Goal: Browse casually: Explore the website without a specific task or goal

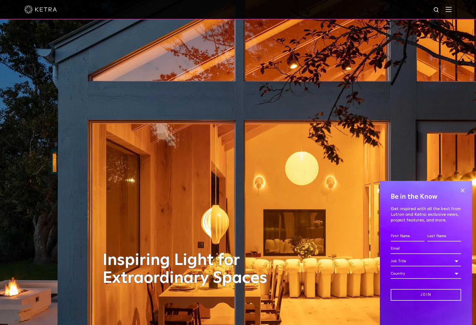
click at [453, 190] on span at bounding box center [462, 190] width 8 height 8
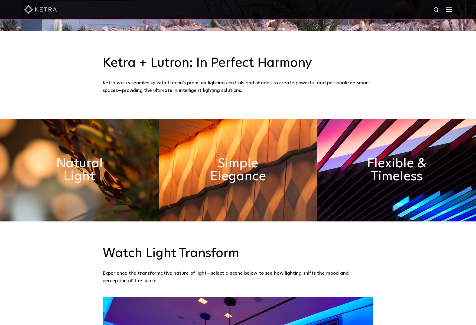
scroll to position [313, 0]
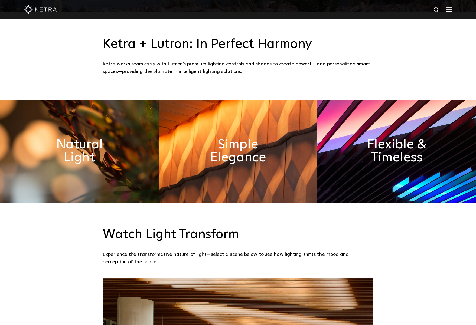
click at [130, 149] on img at bounding box center [79, 151] width 159 height 103
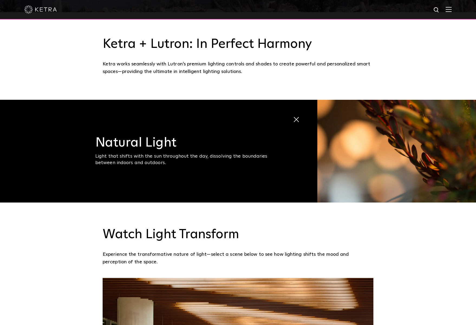
click at [293, 116] on span at bounding box center [293, 116] width 0 height 0
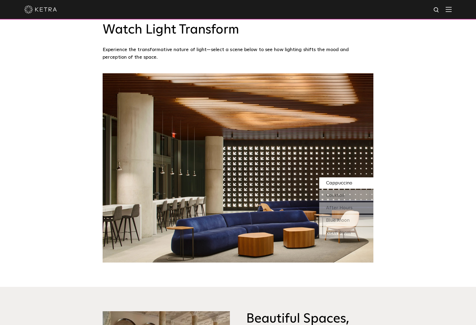
scroll to position [545, 0]
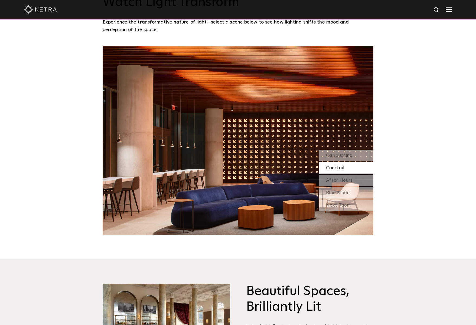
click at [345, 166] on div "Cocktail" at bounding box center [346, 167] width 54 height 11
click at [351, 181] on div "After Hours" at bounding box center [346, 180] width 54 height 11
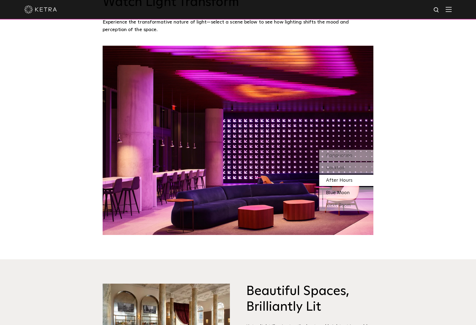
click at [359, 192] on div "Blue Moon" at bounding box center [346, 192] width 54 height 11
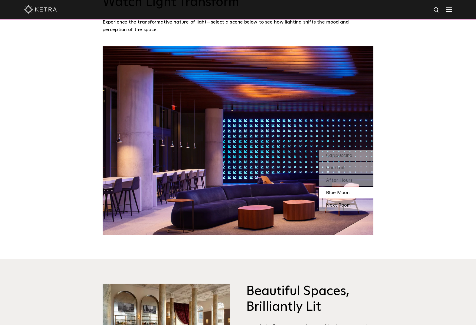
click at [365, 206] on div "Next Room" at bounding box center [346, 205] width 54 height 11
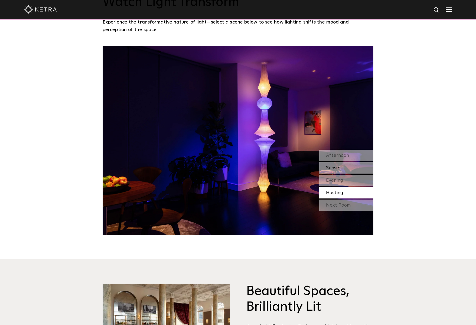
click at [354, 168] on div "Sunset" at bounding box center [346, 167] width 54 height 11
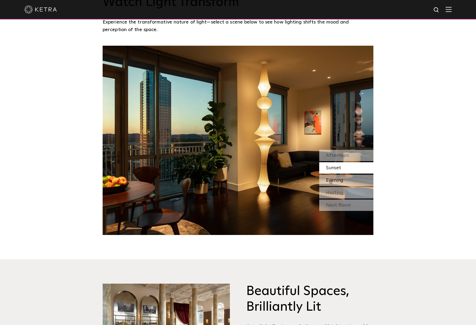
click at [347, 182] on div "Evening" at bounding box center [346, 180] width 54 height 11
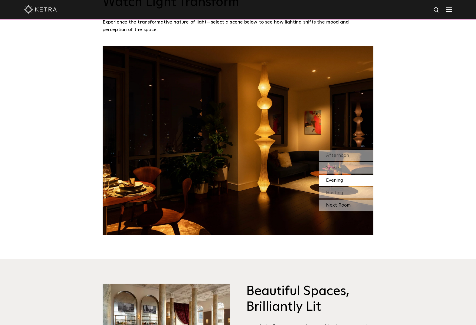
click at [349, 209] on div "Next Room" at bounding box center [346, 205] width 54 height 11
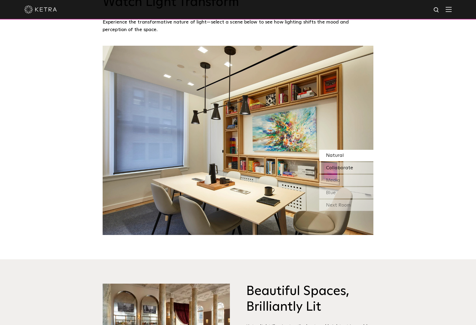
click at [342, 168] on span "Collaborate" at bounding box center [339, 168] width 27 height 5
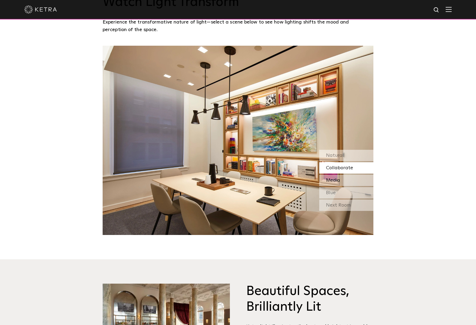
click at [347, 181] on div "Media" at bounding box center [346, 180] width 54 height 11
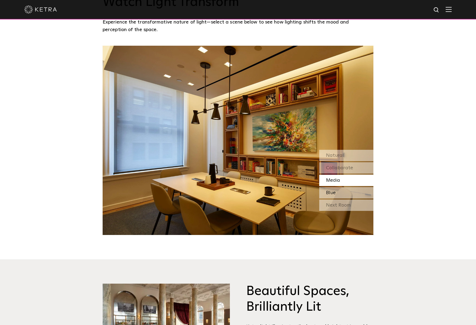
click at [351, 195] on div "Blue" at bounding box center [346, 192] width 54 height 11
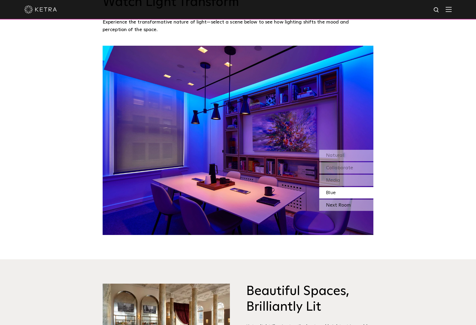
click at [354, 208] on div "Next Room" at bounding box center [346, 205] width 54 height 11
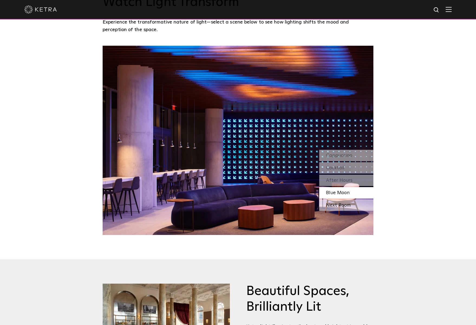
click at [347, 200] on div "Next Room" at bounding box center [346, 205] width 54 height 11
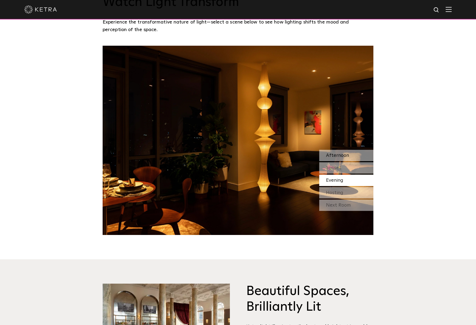
click at [346, 154] on span "Afternoon" at bounding box center [337, 155] width 23 height 5
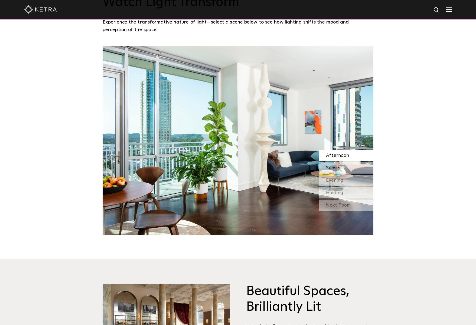
click at [348, 166] on div "Sunset" at bounding box center [346, 167] width 54 height 11
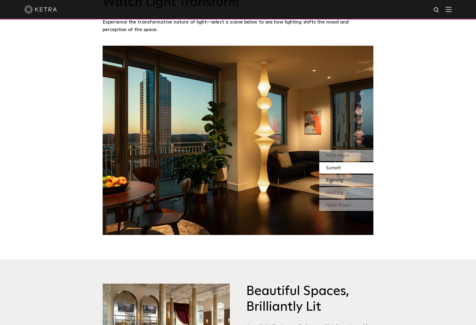
click at [349, 177] on div "Evening" at bounding box center [346, 180] width 54 height 11
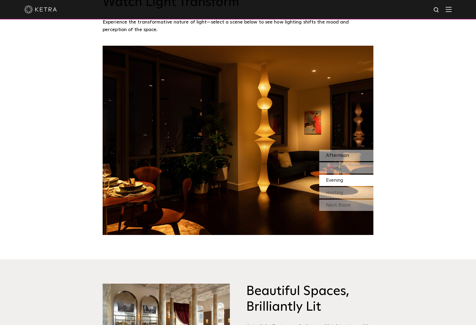
click at [348, 150] on div "Afternoon" at bounding box center [346, 155] width 54 height 11
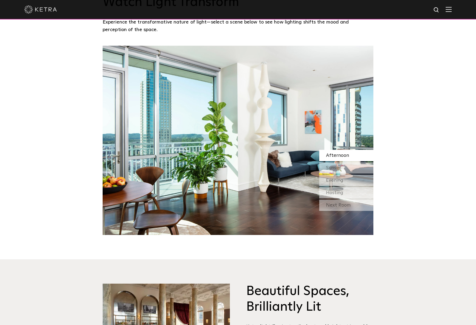
click at [83, 130] on div "Watch Light Transform Experience the transformative nature of light—select a sc…" at bounding box center [238, 102] width 476 height 265
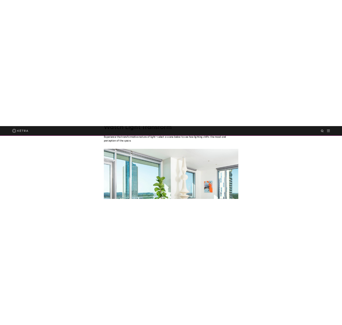
scroll to position [545, 0]
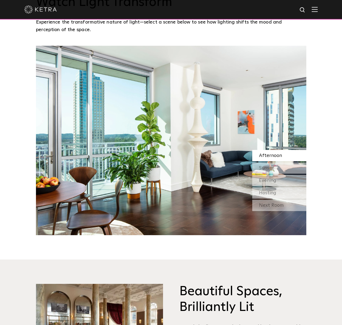
click at [318, 120] on div "Watch Light Transform Experience the transformative nature of light—select a sc…" at bounding box center [171, 102] width 342 height 265
click at [283, 169] on div "Sunset" at bounding box center [279, 167] width 54 height 11
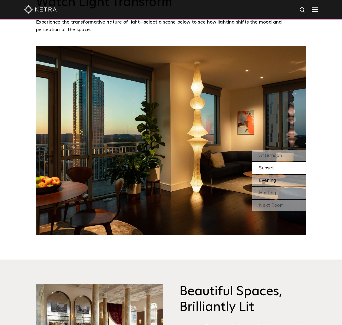
click at [282, 178] on div "Evening" at bounding box center [279, 180] width 54 height 11
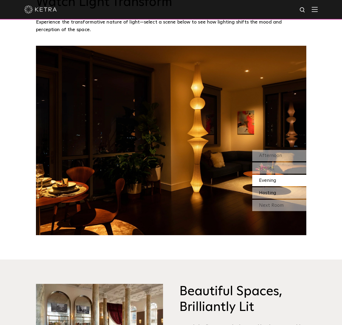
click at [278, 193] on div "Hosting" at bounding box center [279, 192] width 54 height 11
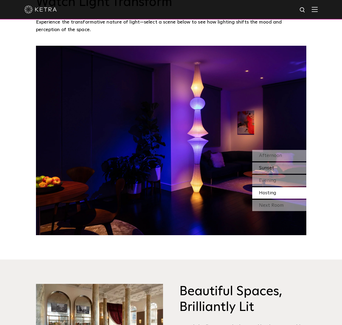
click at [283, 170] on div "Sunset" at bounding box center [279, 167] width 54 height 11
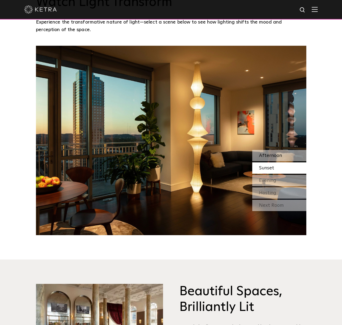
click at [287, 158] on div "Afternoon" at bounding box center [279, 155] width 54 height 11
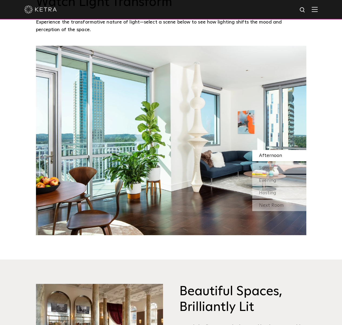
click at [322, 92] on div "Watch Light Transform Experience the transformative nature of light—select a sc…" at bounding box center [171, 102] width 342 height 265
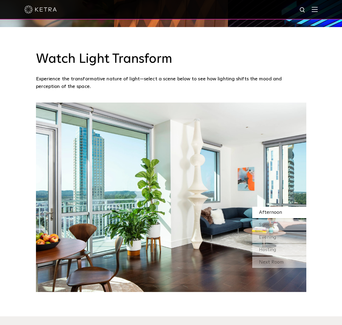
scroll to position [481, 0]
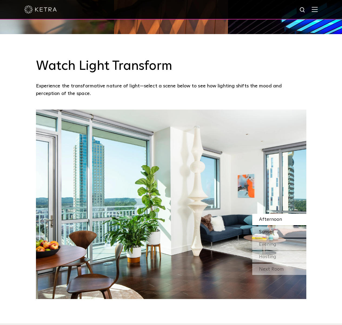
click at [273, 231] on span "Sunset" at bounding box center [266, 231] width 15 height 5
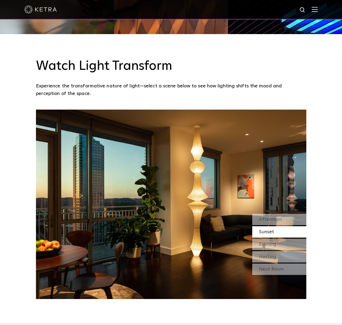
click at [268, 268] on div "Next Room" at bounding box center [279, 268] width 54 height 11
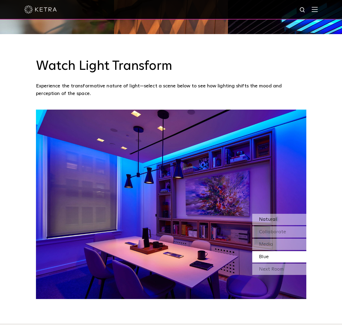
click at [285, 221] on div "Natural" at bounding box center [279, 219] width 54 height 11
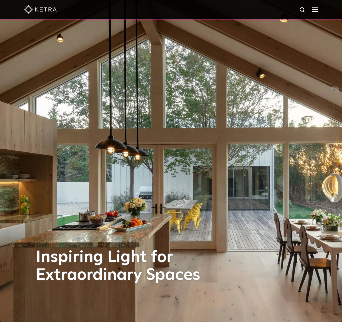
scroll to position [0, 0]
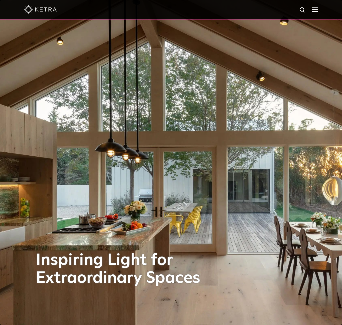
click at [218, 88] on div "Inspiring Light for Extraordinary Spaces" at bounding box center [171, 162] width 270 height 325
